Goal: Information Seeking & Learning: Learn about a topic

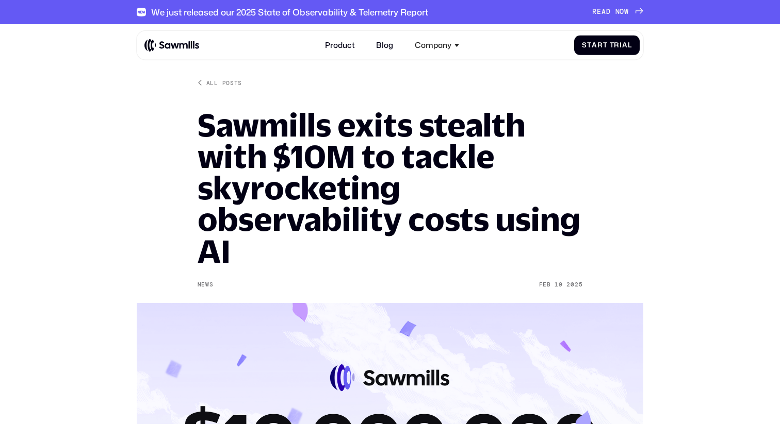
click at [146, 46] on img at bounding box center [171, 45] width 55 height 13
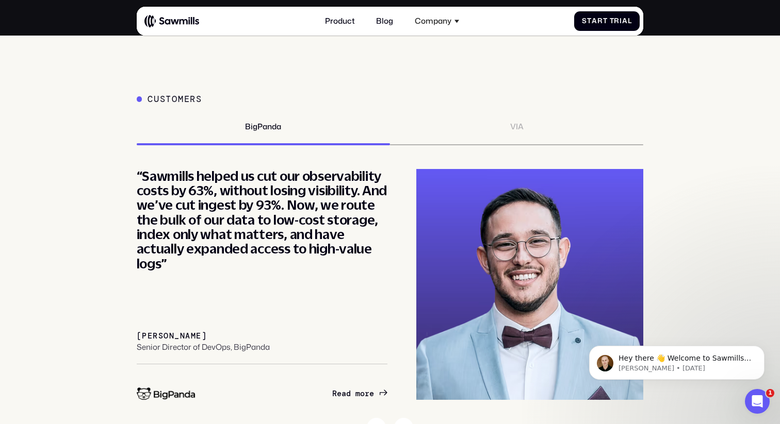
scroll to position [3651, 0]
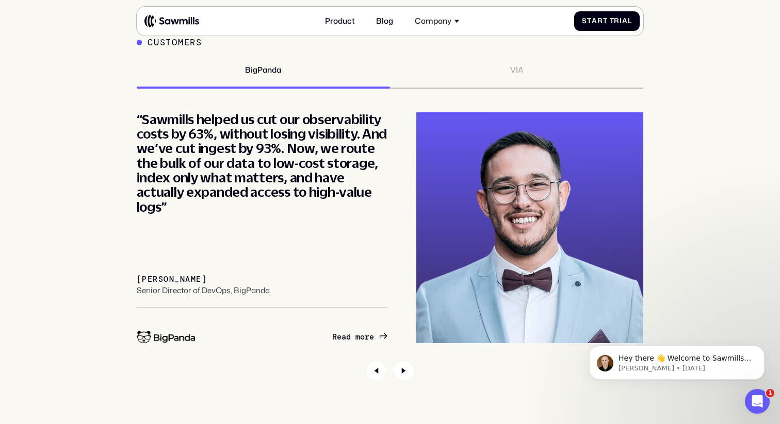
click at [506, 73] on div "VIA" at bounding box center [516, 76] width 253 height 23
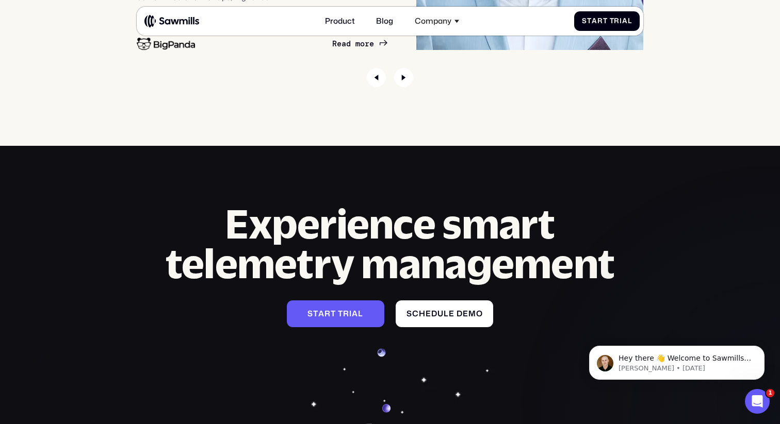
scroll to position [4425, 0]
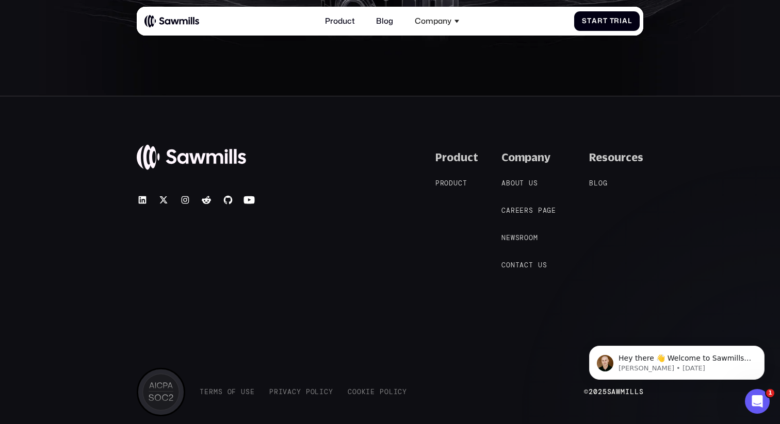
click at [524, 191] on nav "A b o u t u s A b o u t u s C a r e e r s p a g e C a r e e r s p a g e N e w s…" at bounding box center [533, 224] width 64 height 92
click at [519, 183] on span "u" at bounding box center [517, 183] width 5 height 8
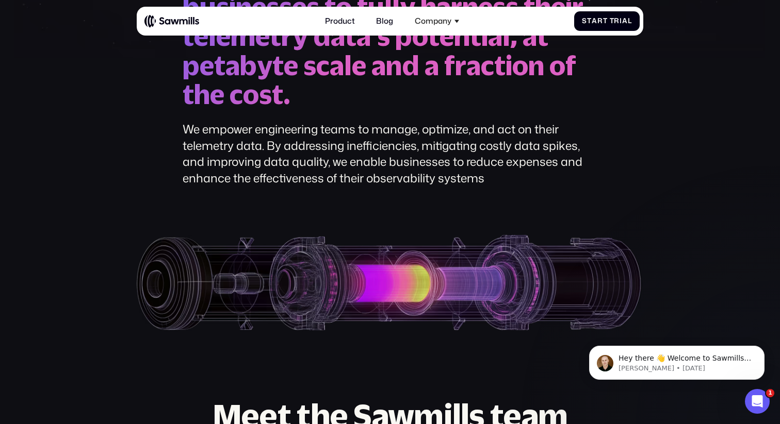
scroll to position [225, 0]
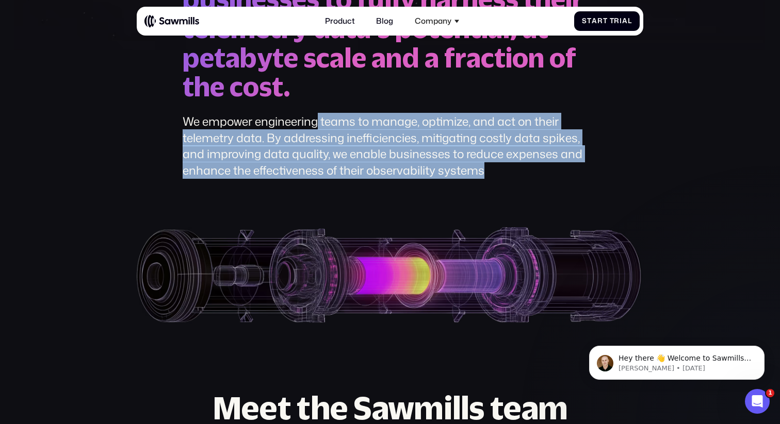
drag, startPoint x: 321, startPoint y: 124, endPoint x: 387, endPoint y: 185, distance: 89.8
click at [387, 185] on div "O u r m i s s i o n i s t o d e v e l o p a s m a r t t e l e m e t r y m a n a…" at bounding box center [390, 110] width 507 height 427
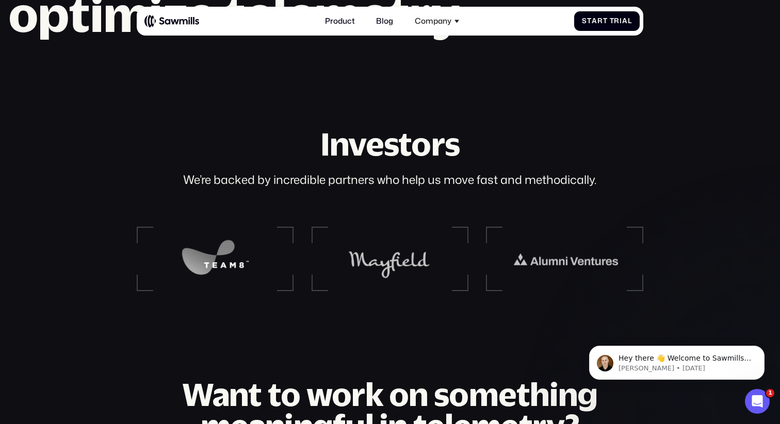
scroll to position [1158, 0]
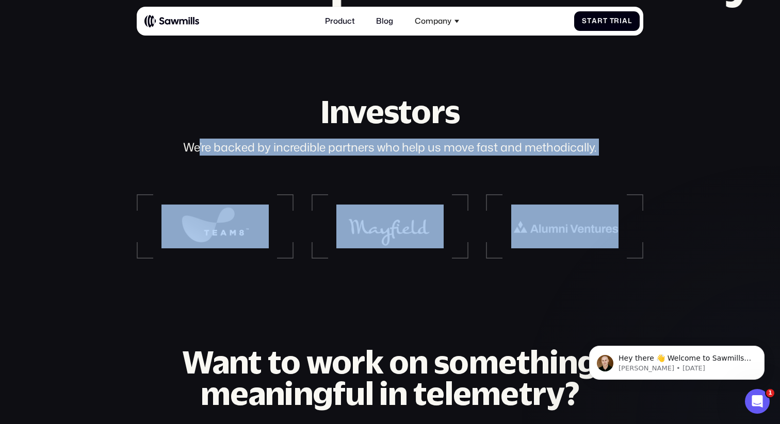
drag, startPoint x: 196, startPoint y: 145, endPoint x: 486, endPoint y: 170, distance: 290.9
click at [486, 170] on div "Investors We’re backed by incredible partners who help us move fast and methodi…" at bounding box center [390, 177] width 507 height 163
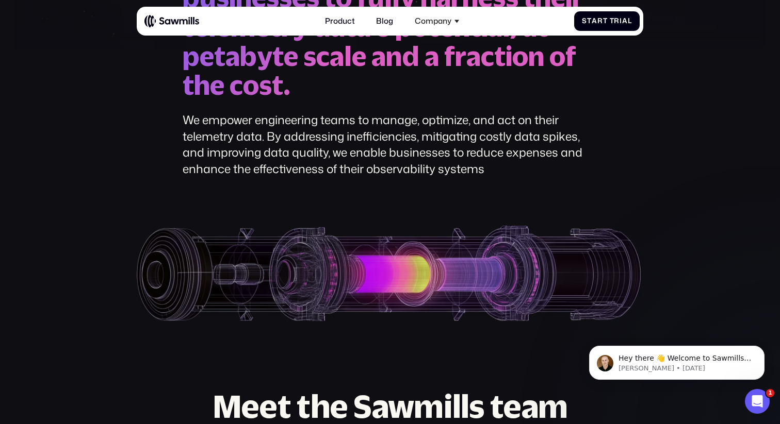
scroll to position [0, 0]
